Goal: Find specific page/section: Find specific page/section

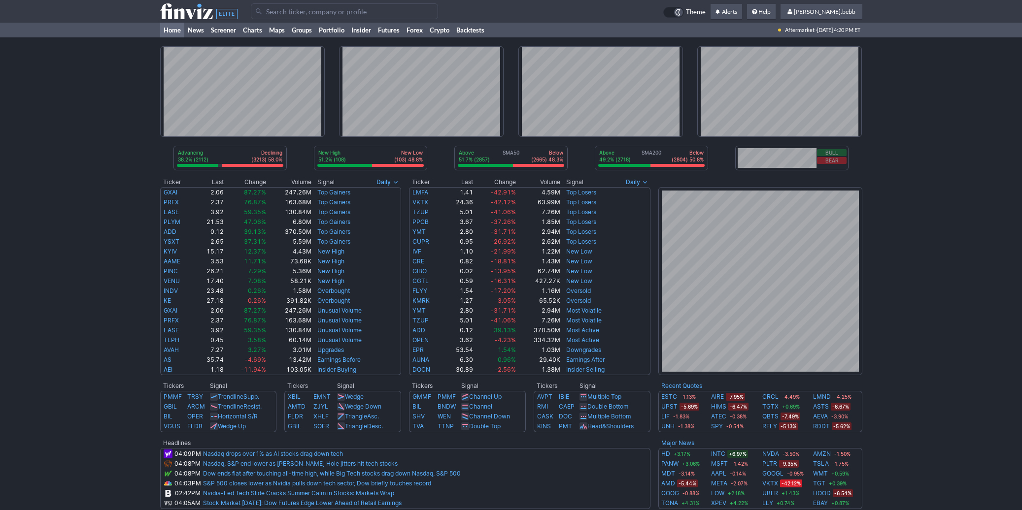
click at [182, 15] on use at bounding box center [198, 11] width 77 height 16
click at [191, 15] on use at bounding box center [198, 11] width 77 height 16
click at [193, 16] on icon at bounding box center [198, 11] width 77 height 16
